Goal: Check status: Check status

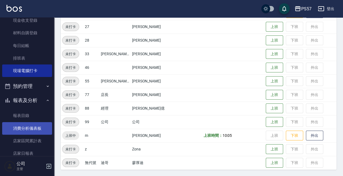
scroll to position [90, 0]
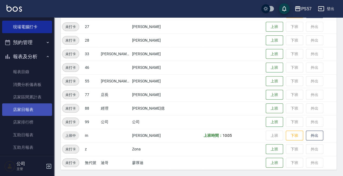
click at [26, 113] on link "店家日報表" at bounding box center [27, 109] width 50 height 12
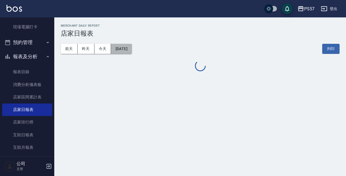
click at [120, 52] on button "[DATE]" at bounding box center [121, 49] width 21 height 10
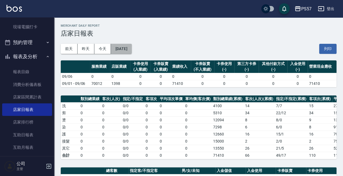
click at [126, 46] on button "[DATE]" at bounding box center [121, 49] width 21 height 10
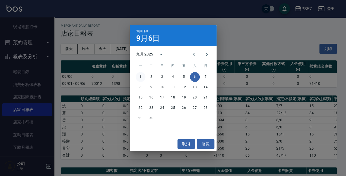
click at [141, 79] on button "1" at bounding box center [141, 77] width 10 height 10
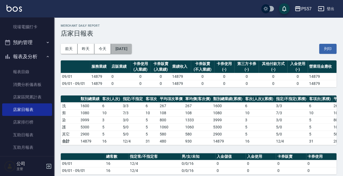
click at [123, 49] on button "[DATE]" at bounding box center [121, 49] width 21 height 10
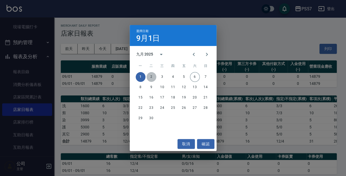
click at [151, 75] on button "2" at bounding box center [152, 77] width 10 height 10
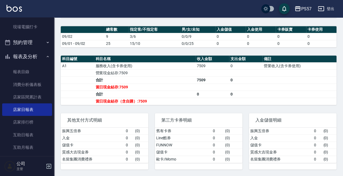
scroll to position [134, 0]
